Goal: Task Accomplishment & Management: Manage account settings

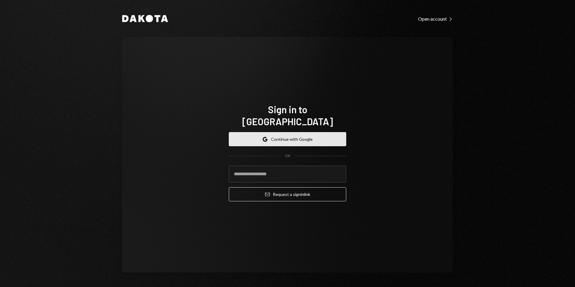
click at [287, 133] on button "Google Continue with Google" at bounding box center [287, 139] width 117 height 14
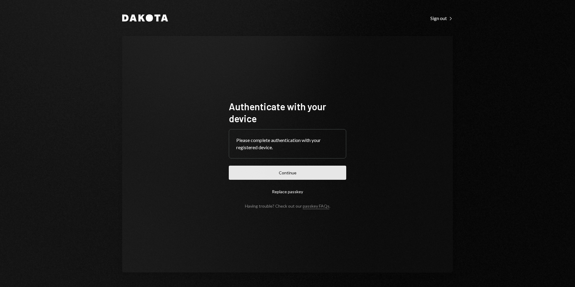
click at [284, 169] on button "Continue" at bounding box center [287, 173] width 117 height 14
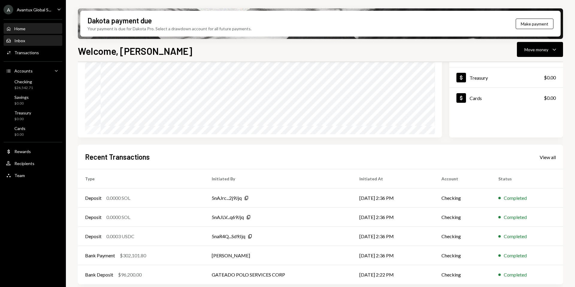
scroll to position [74, 0]
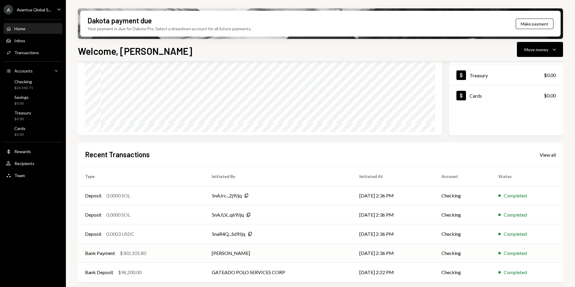
click at [266, 253] on td "Joaquin Navarro" at bounding box center [278, 253] width 147 height 19
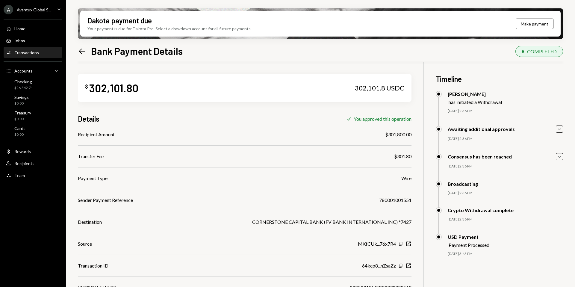
scroll to position [48, 0]
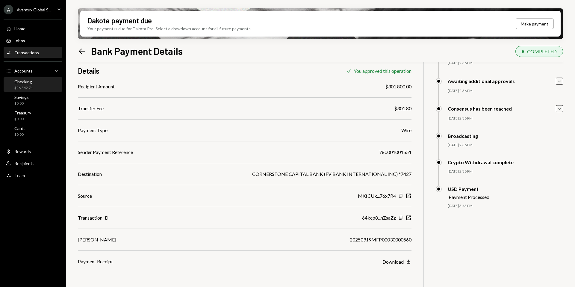
click at [29, 83] on div "Checking" at bounding box center [23, 81] width 19 height 5
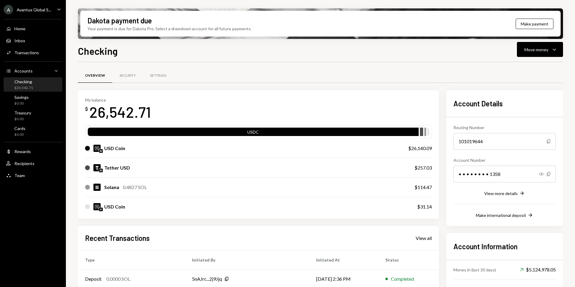
click at [28, 8] on div "Avantux Global S..." at bounding box center [34, 9] width 34 height 5
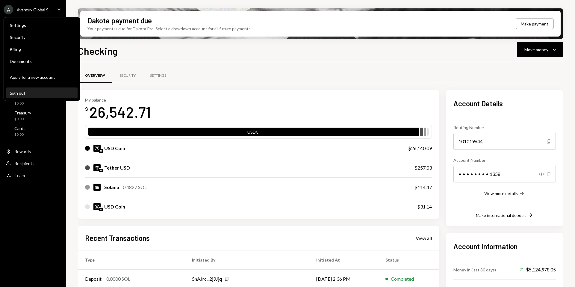
click at [33, 93] on div "Sign out" at bounding box center [42, 93] width 64 height 5
